Goal: Information Seeking & Learning: Learn about a topic

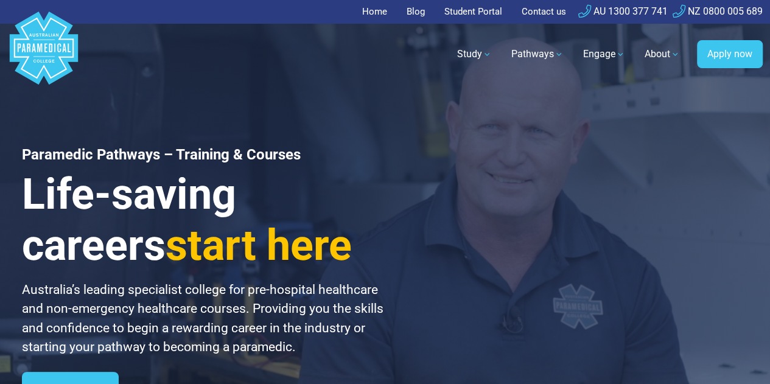
click at [371, 15] on link "Home" at bounding box center [378, 12] width 32 height 24
click at [367, 12] on link "Home" at bounding box center [378, 12] width 32 height 24
click at [369, 18] on link "Home" at bounding box center [378, 12] width 32 height 24
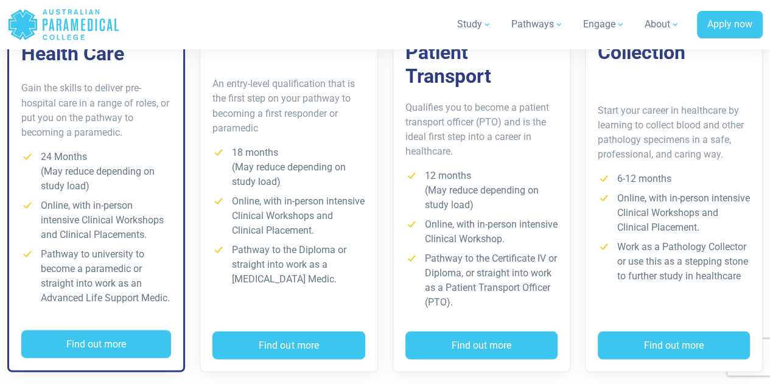
scroll to position [1050, 0]
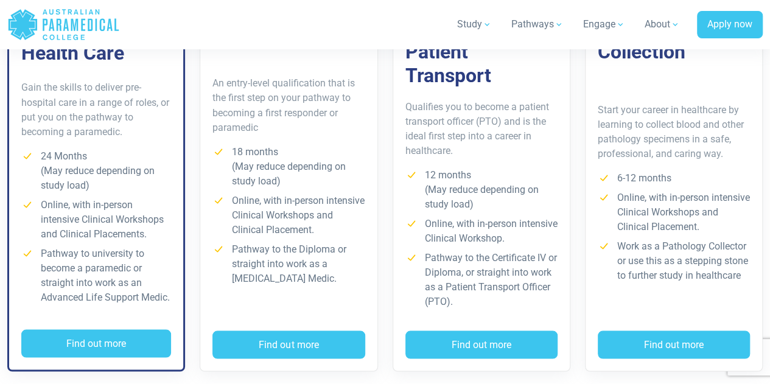
click at [690, 252] on li "Work as a Pathology Collector or use this as a stepping stone to further study …" at bounding box center [674, 261] width 152 height 44
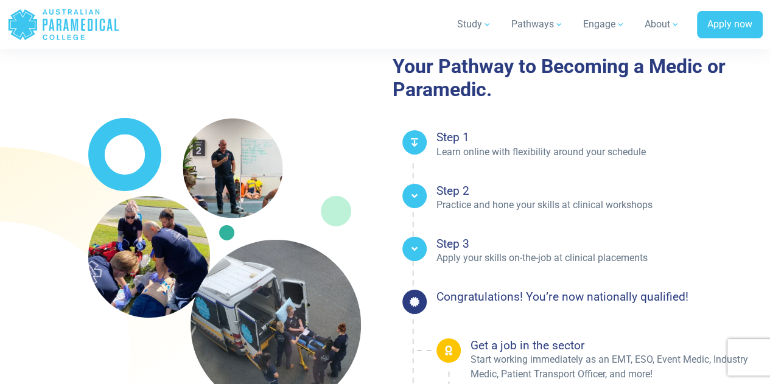
scroll to position [1956, 0]
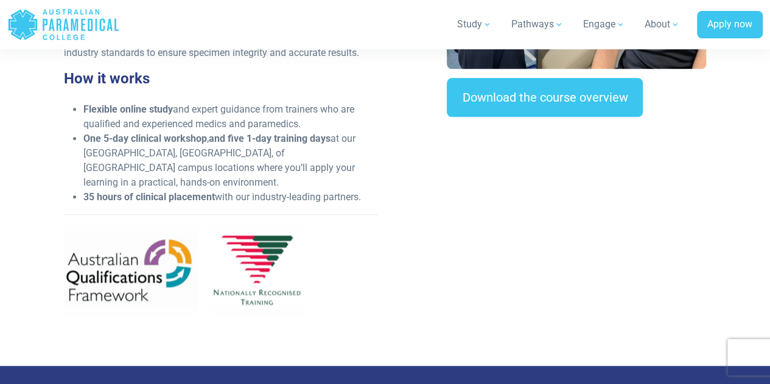
scroll to position [610, 0]
